Goal: Task Accomplishment & Management: Use online tool/utility

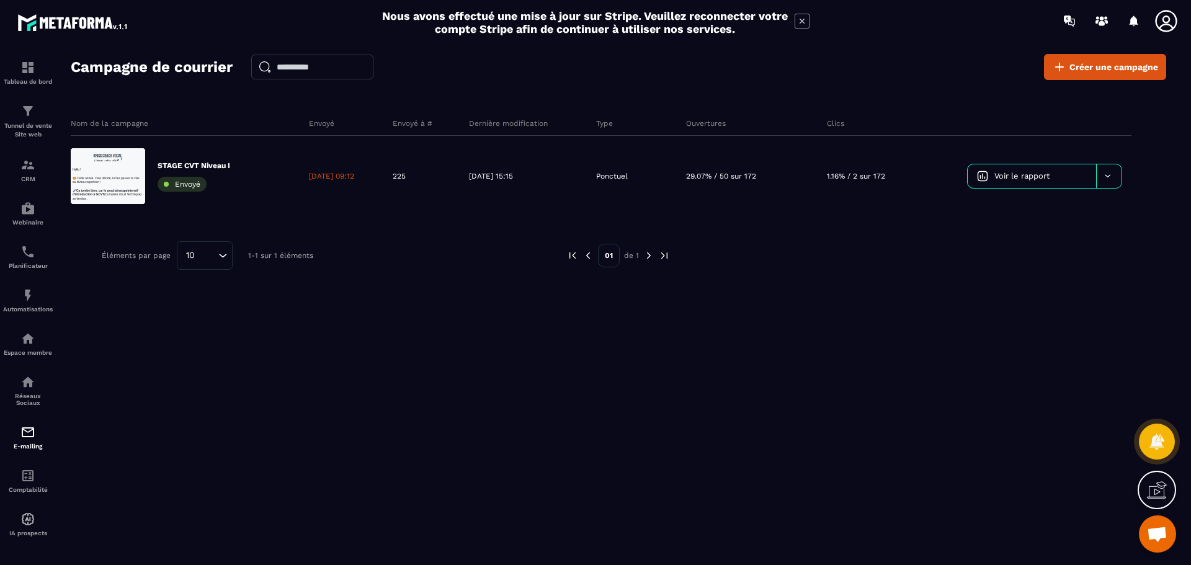
scroll to position [1912, 0]
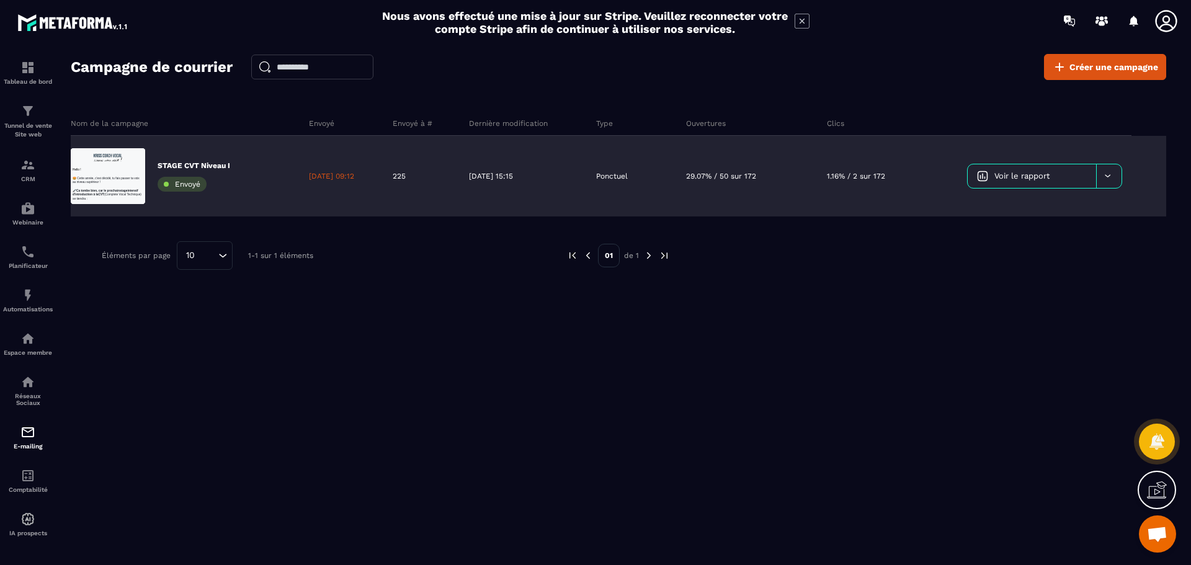
click at [1113, 176] on div at bounding box center [1108, 176] width 25 height 24
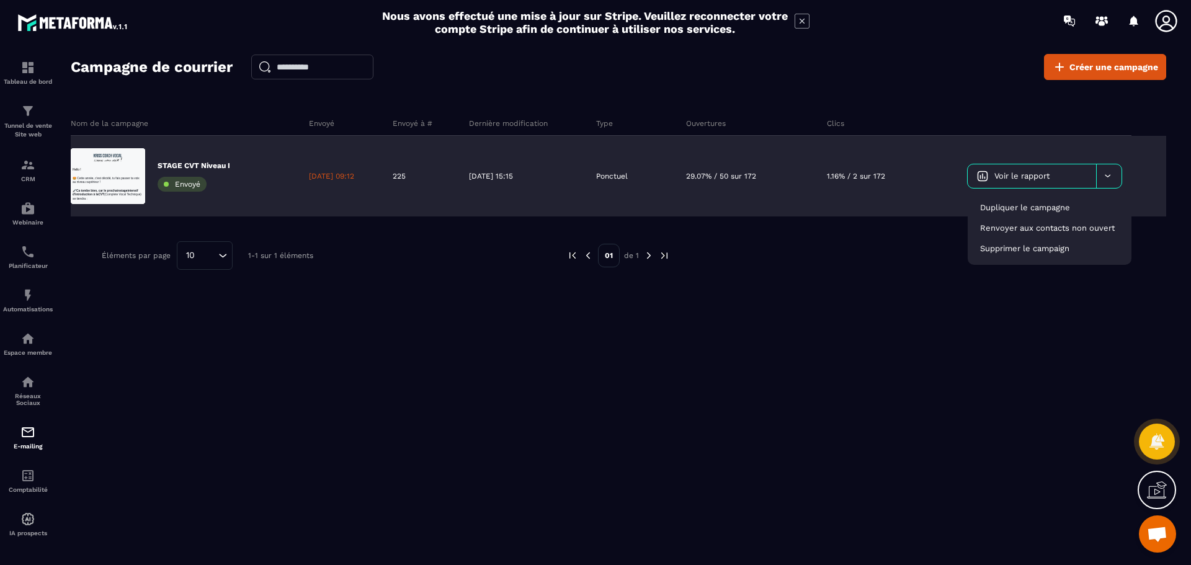
click at [883, 198] on div "1.16% / 2 sur 172" at bounding box center [880, 176] width 125 height 81
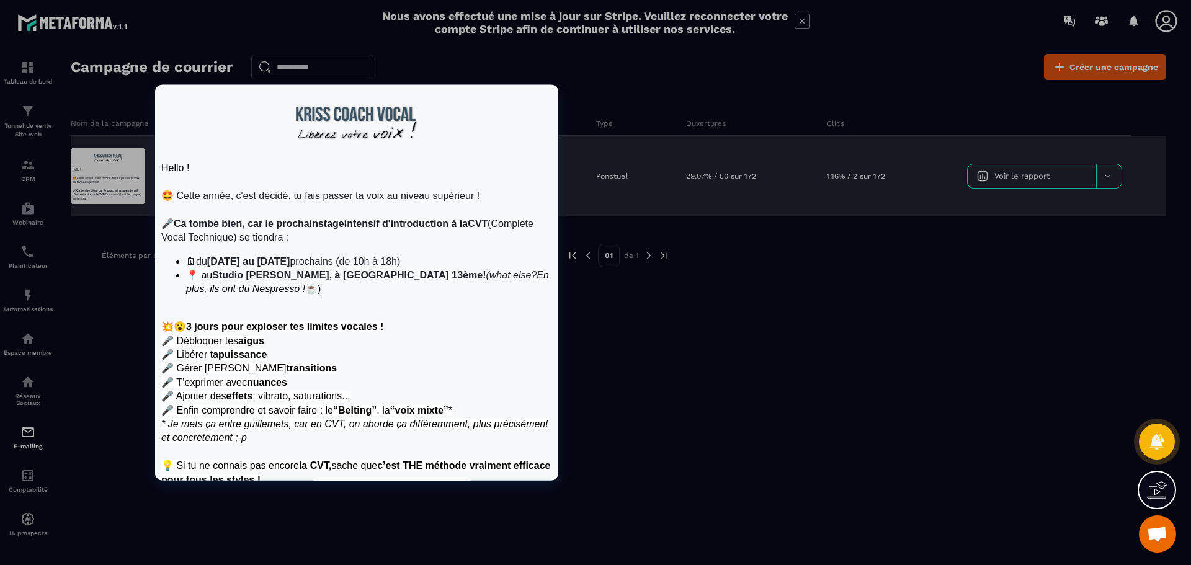
click at [99, 177] on div at bounding box center [108, 176] width 74 height 56
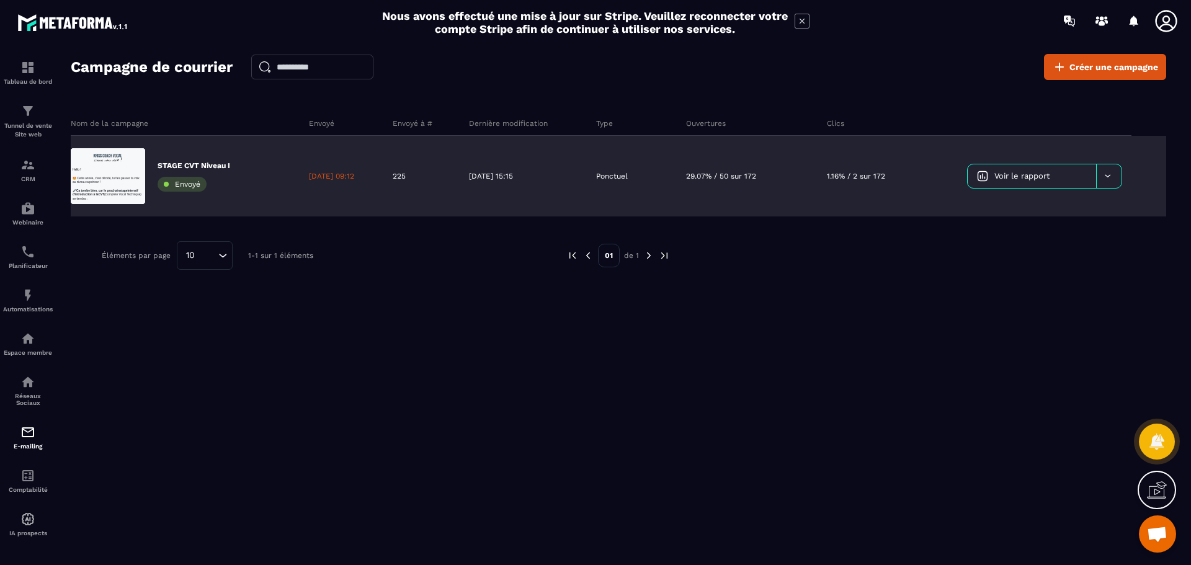
click at [194, 185] on span "Envoyé" at bounding box center [187, 184] width 25 height 9
click at [1115, 169] on div at bounding box center [1108, 176] width 25 height 24
click at [1065, 205] on span "Dupliquer le campagne" at bounding box center [1025, 207] width 90 height 9
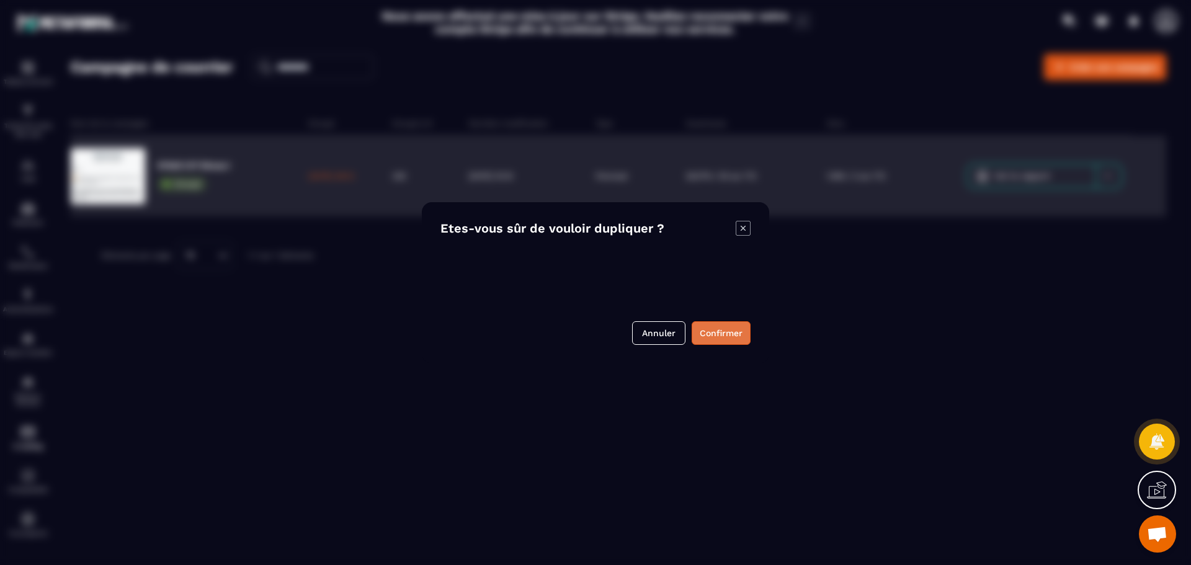
click at [712, 330] on button "Confirmer" at bounding box center [721, 333] width 59 height 24
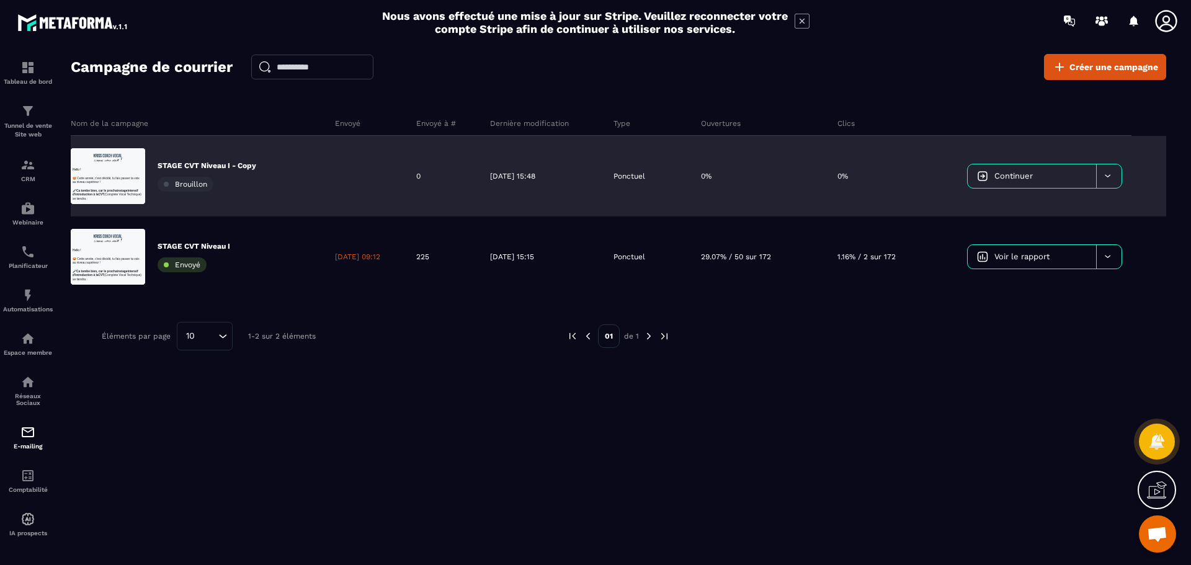
click at [229, 167] on p "STAGE CVT Niveau I - Copy" at bounding box center [207, 166] width 99 height 10
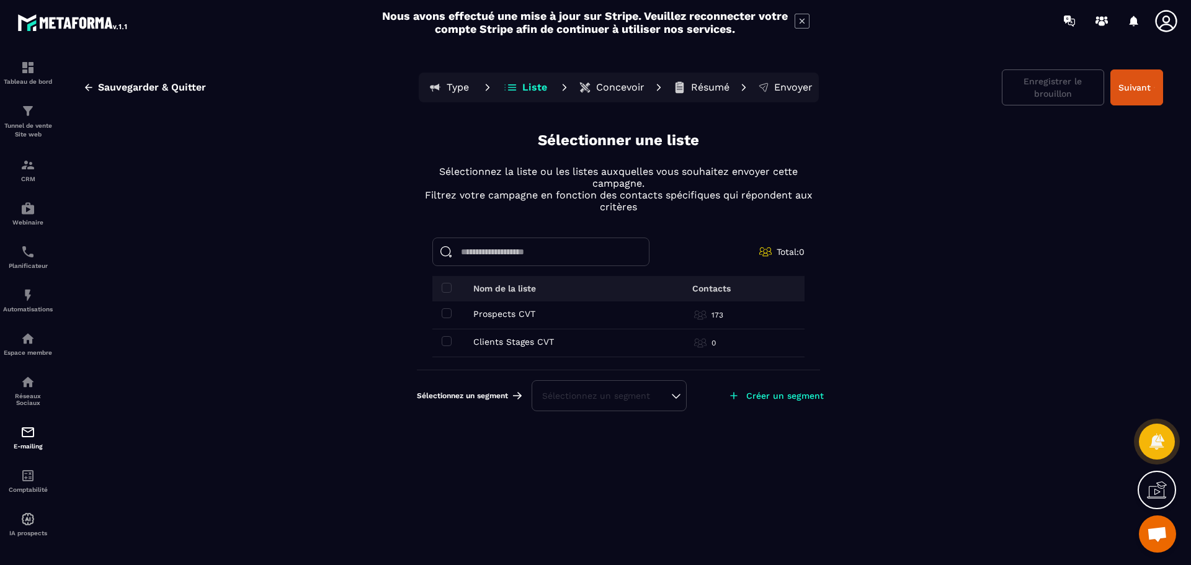
click at [558, 252] on input at bounding box center [540, 252] width 217 height 29
click at [26, 169] on img at bounding box center [27, 165] width 15 height 15
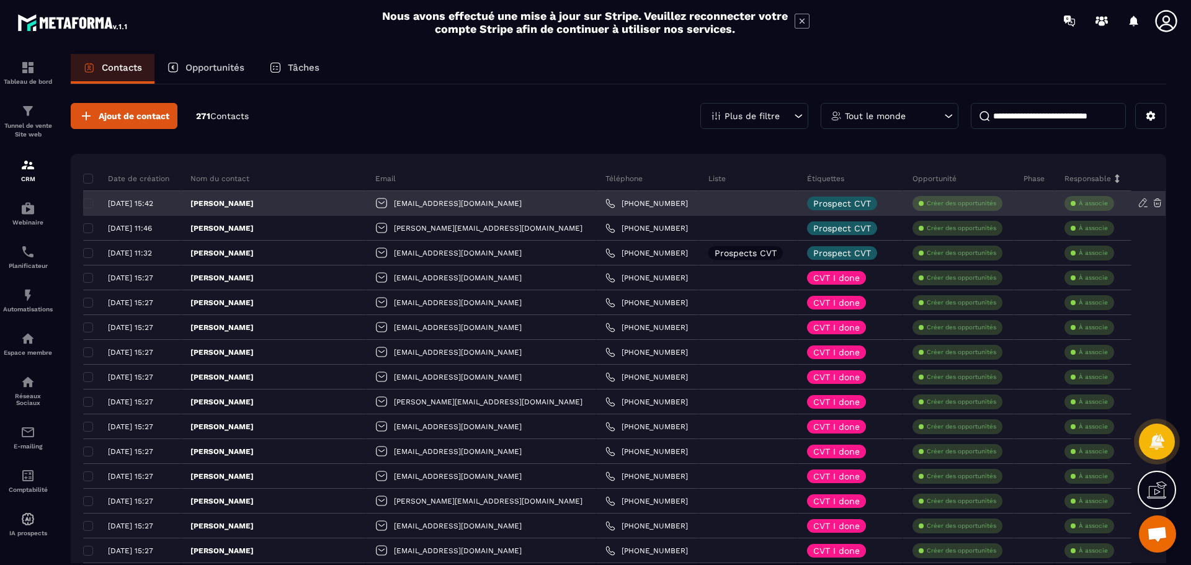
click at [254, 202] on p "[PERSON_NAME]" at bounding box center [221, 203] width 63 height 10
